Goal: Check status: Check status

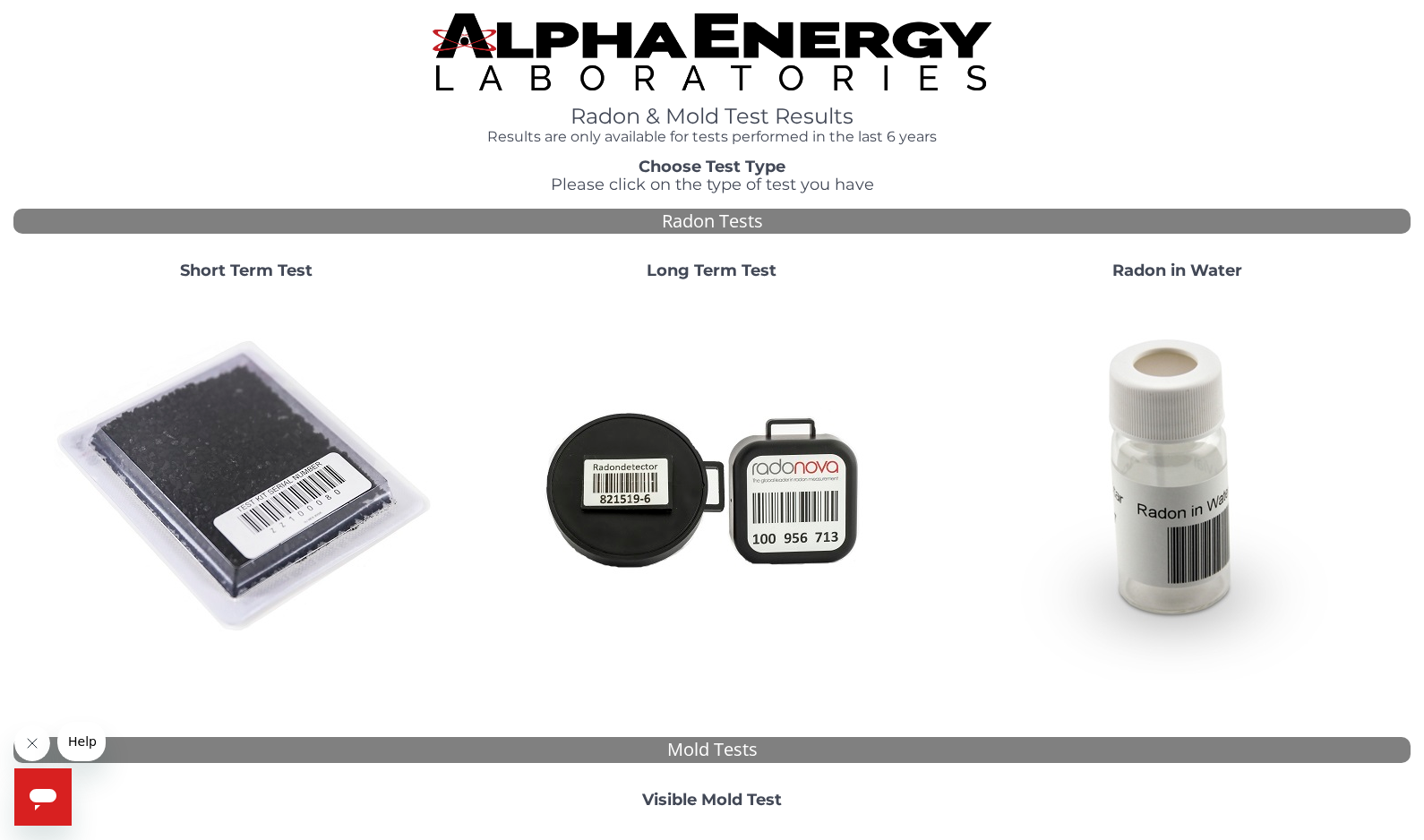
click at [263, 274] on strong "Short Term Test" at bounding box center [245, 270] width 133 height 20
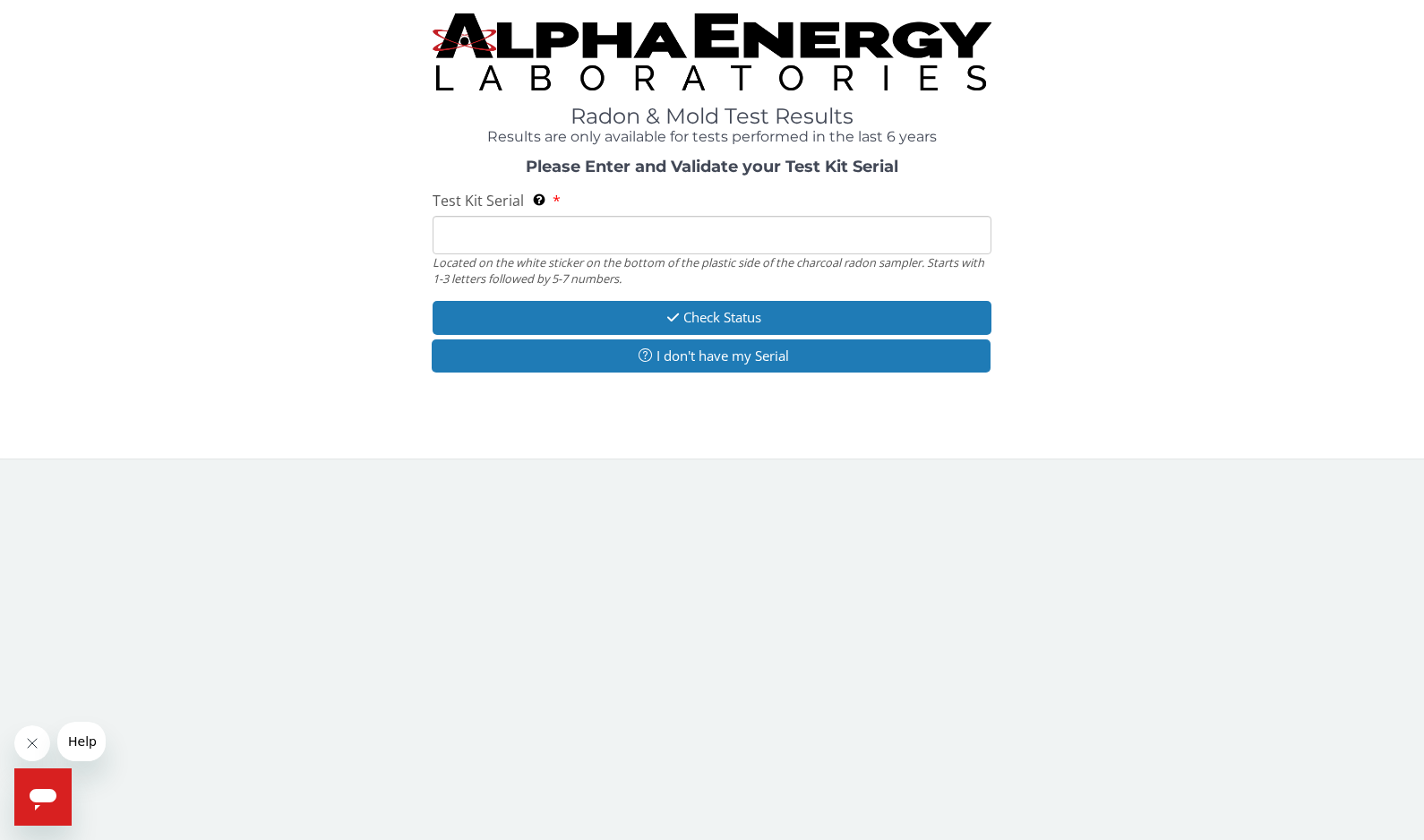
click at [476, 237] on input "Test Kit Serial Located on the white sticker on the bottom of the plastic side …" at bounding box center [712, 234] width 559 height 39
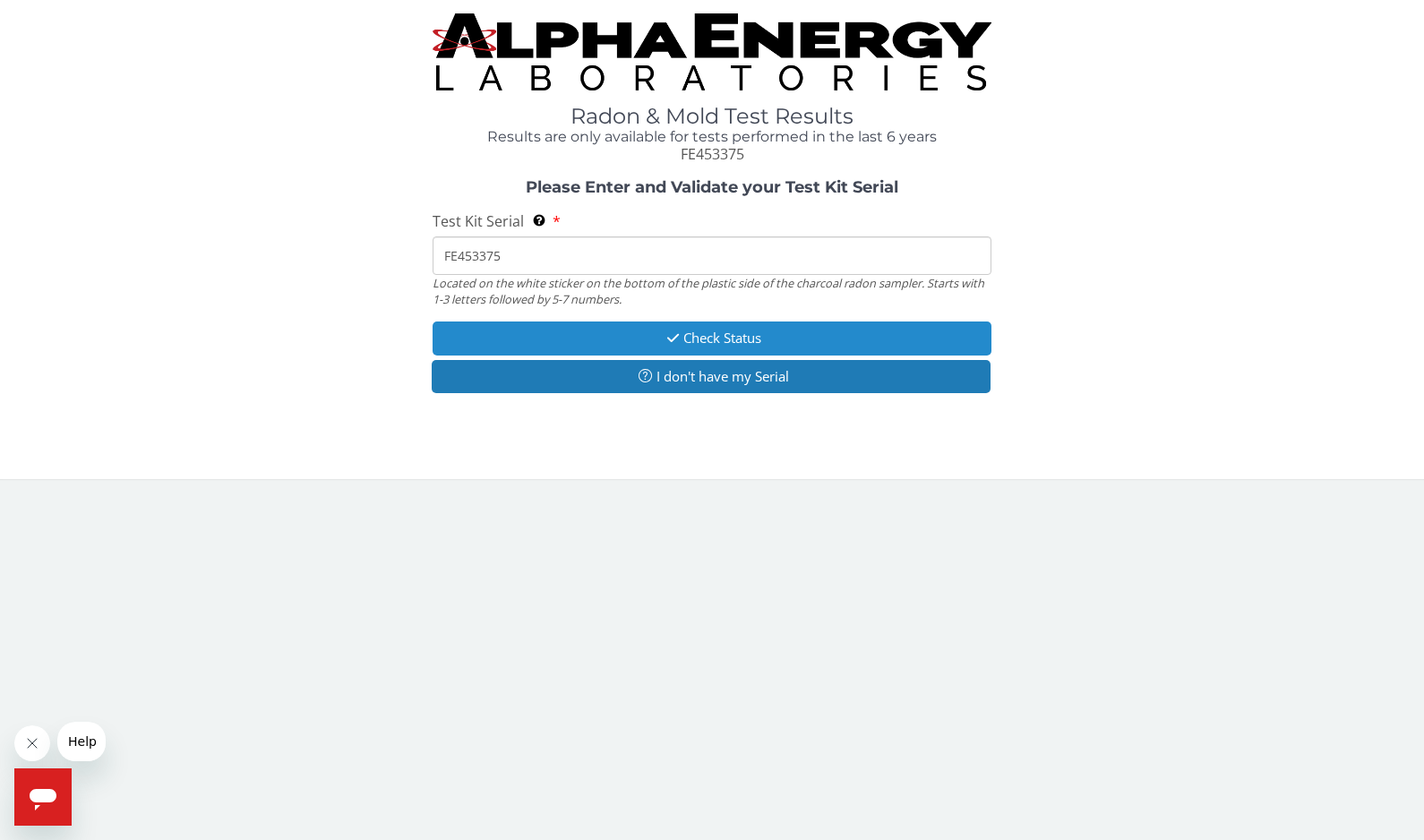
type input "FE453375"
click at [634, 334] on button "Check Status" at bounding box center [712, 337] width 559 height 33
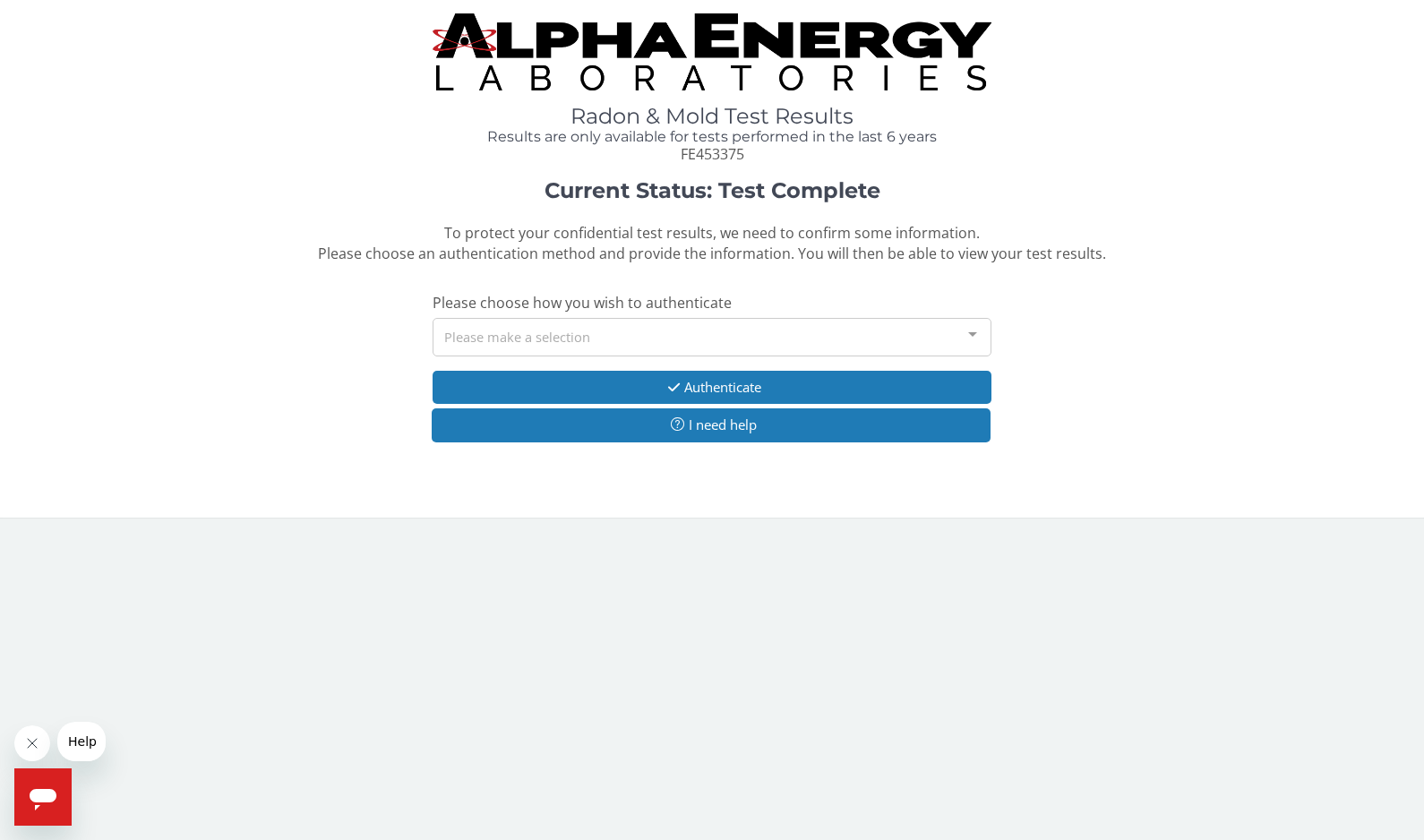
click at [633, 334] on div "Please make a selection" at bounding box center [712, 337] width 559 height 39
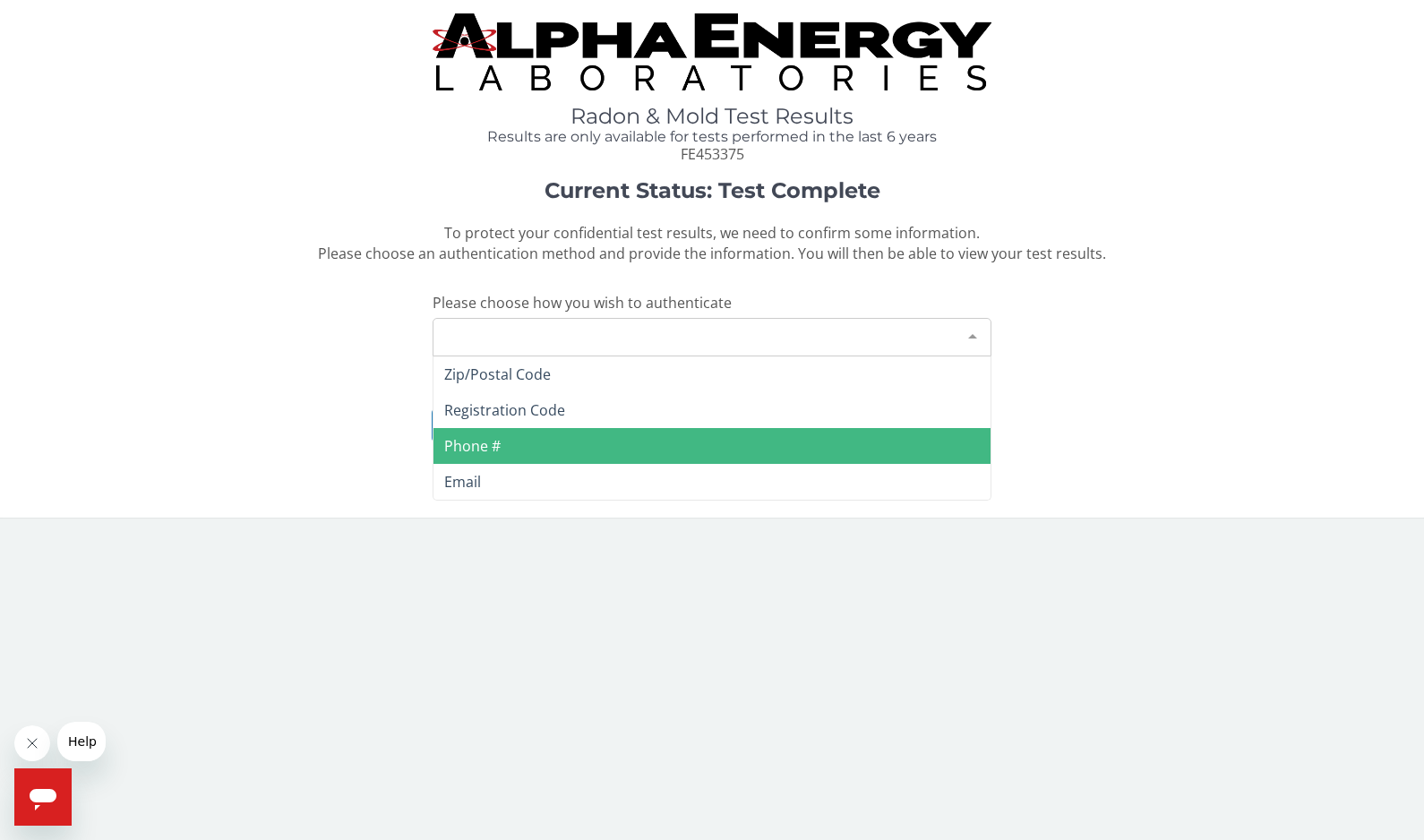
click at [574, 442] on span "Phone #" at bounding box center [712, 446] width 557 height 36
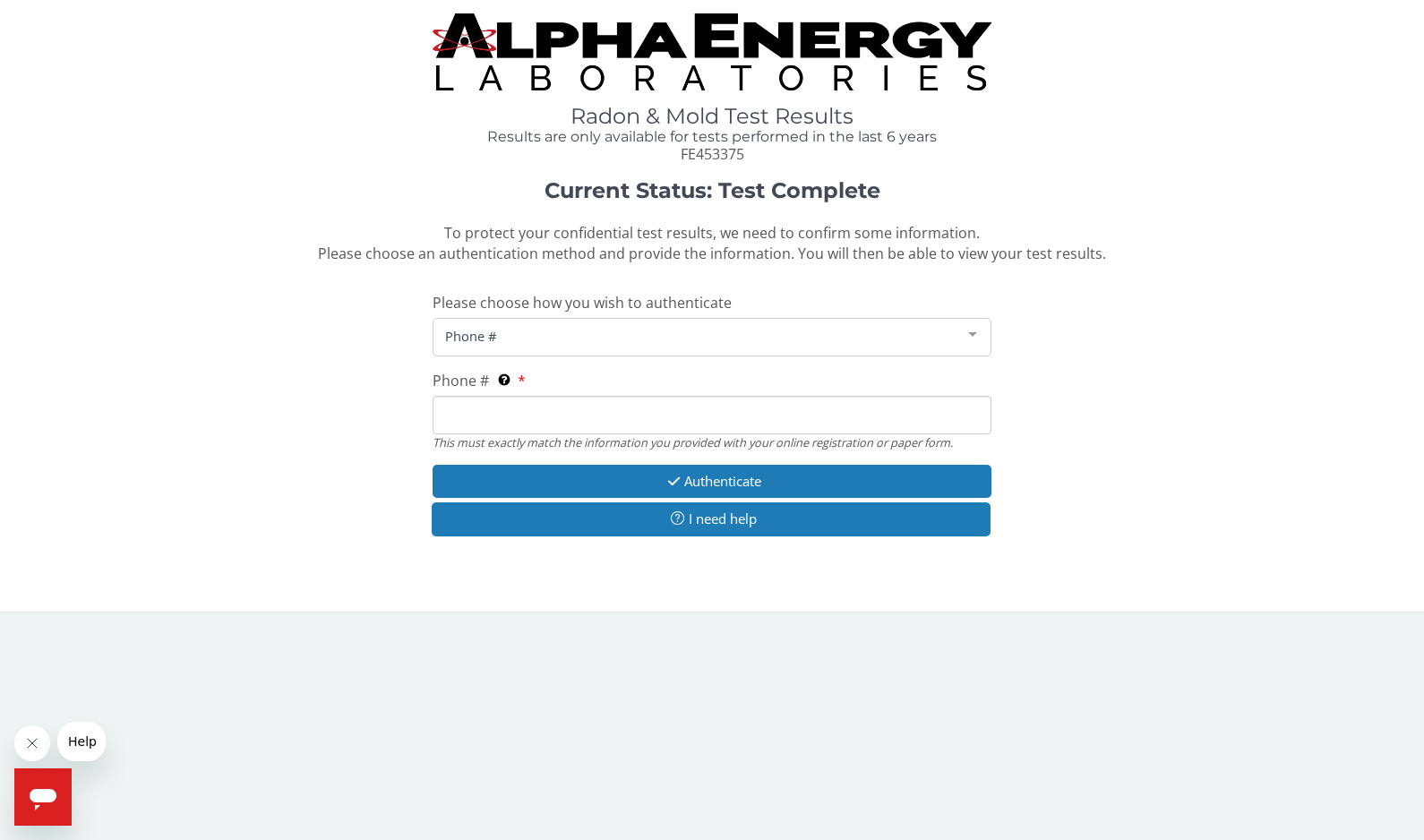
click at [534, 403] on input "Phone # This must exactly match the information you provided with your online r…" at bounding box center [712, 415] width 559 height 39
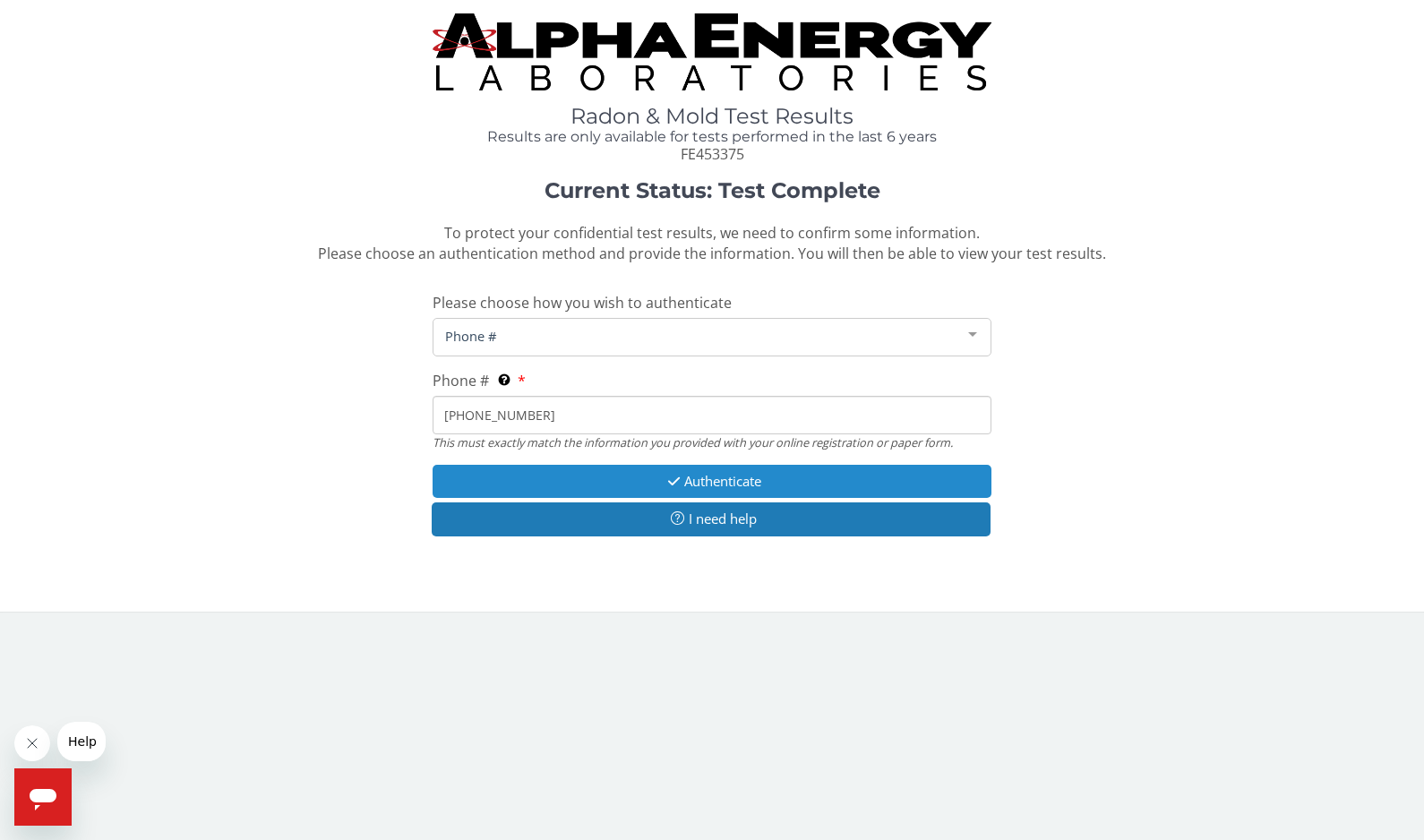
type input "[PHONE_NUMBER]"
click at [585, 478] on button "Authenticate" at bounding box center [712, 481] width 559 height 33
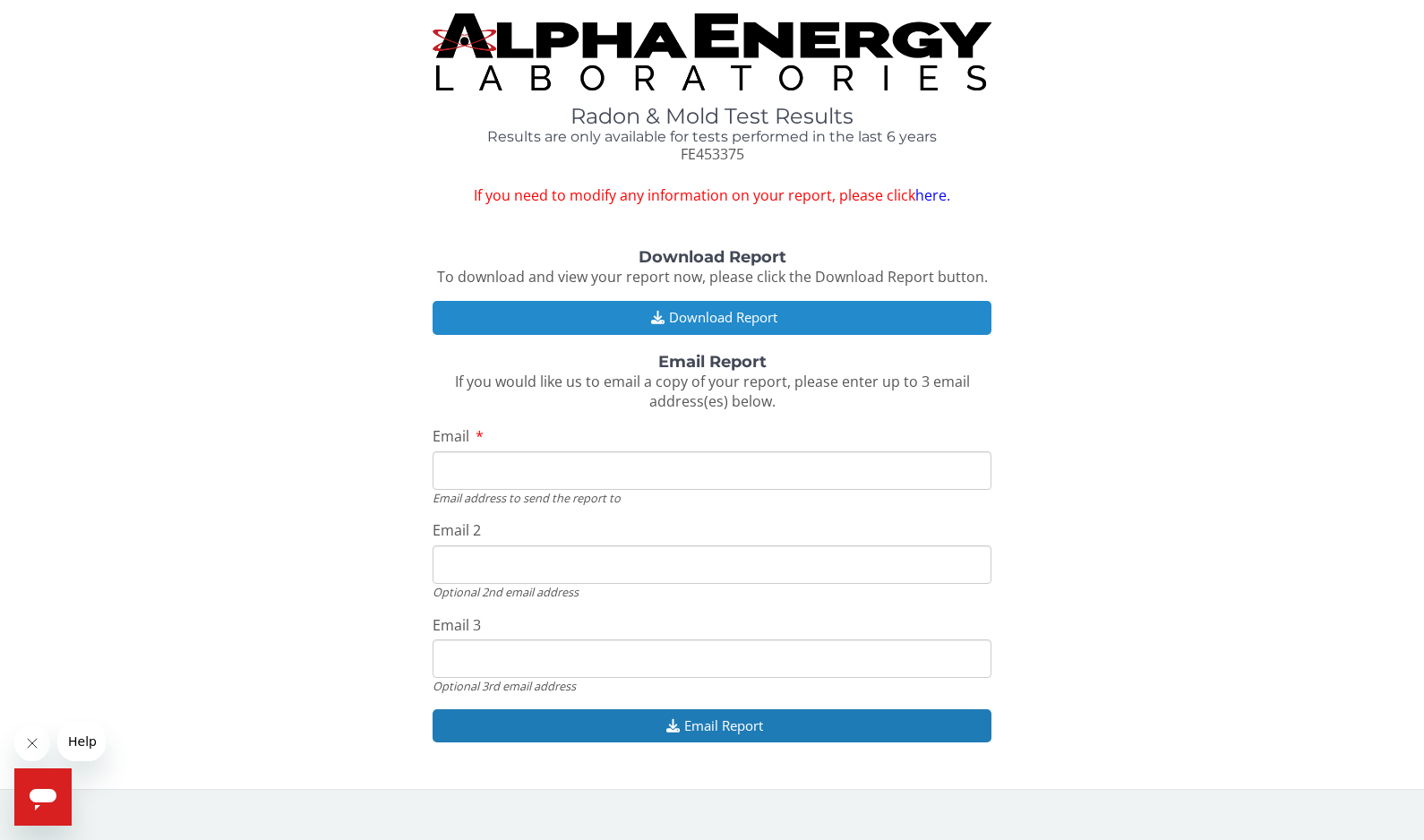
click at [674, 311] on button "Download Report" at bounding box center [712, 317] width 559 height 33
